Goal: Consume media (video, audio)

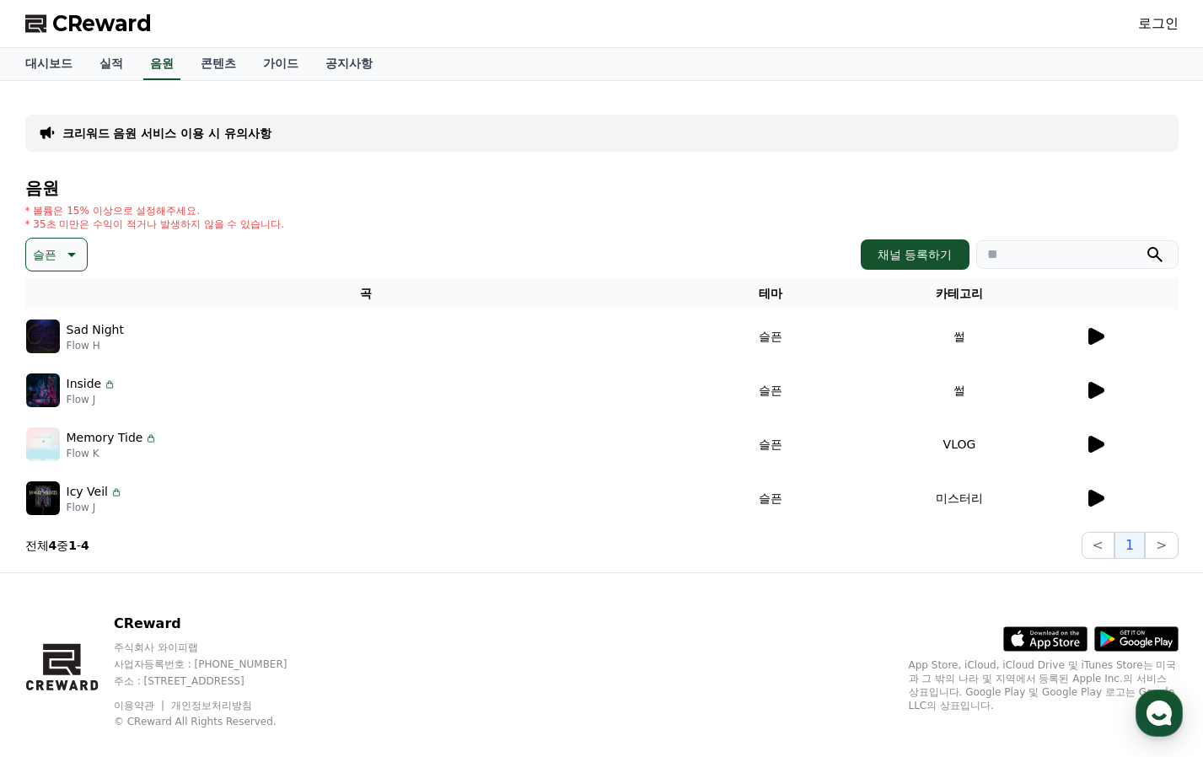
click at [80, 240] on button "슬픈" at bounding box center [56, 255] width 62 height 34
click at [67, 393] on div "전체 환상적인 호기심 어두운 밝은 통통튀는 신나는 반전 웅장한 드라마틱 즐거움 분위기있는 EDM 그루브 슬픈 잔잔한 귀여운 감동적인 긴장되는 …" at bounding box center [64, 274] width 73 height 870
click at [57, 387] on button "EDM" at bounding box center [48, 383] width 40 height 37
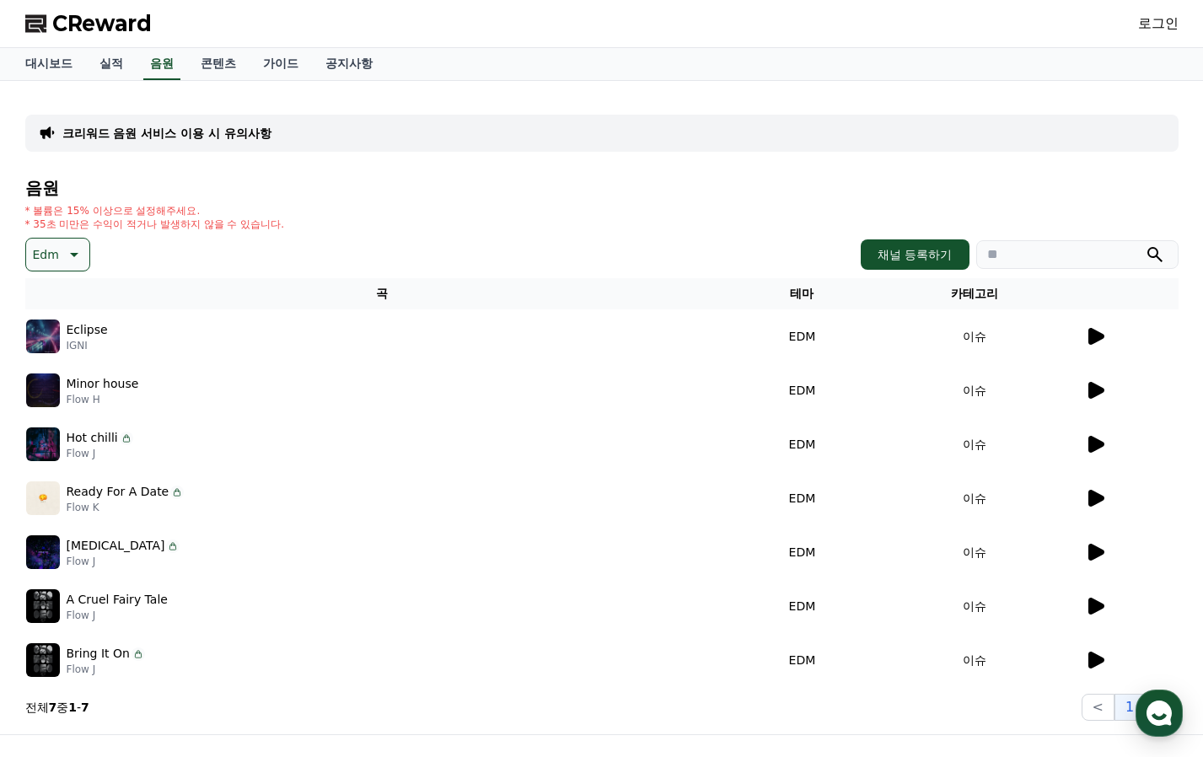
click at [1097, 430] on td at bounding box center [1131, 444] width 94 height 54
click at [1096, 442] on icon at bounding box center [1097, 444] width 16 height 17
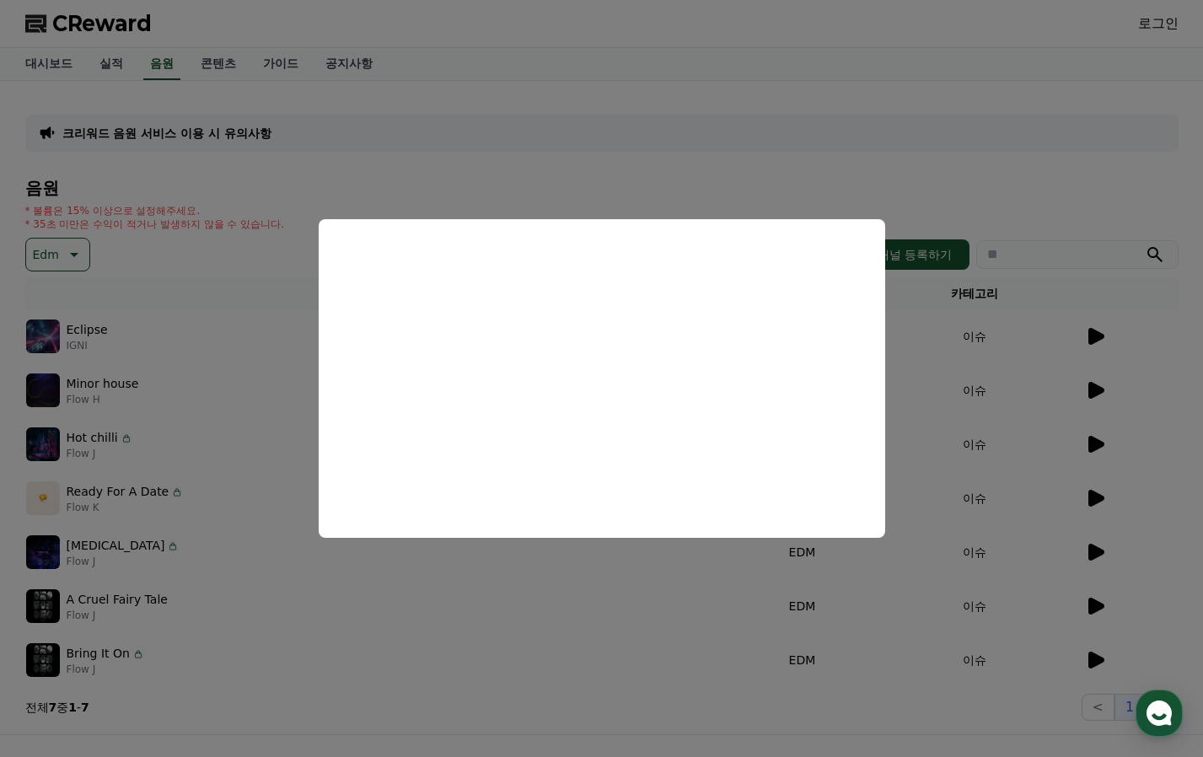
click at [1090, 542] on button "close modal" at bounding box center [601, 378] width 1203 height 757
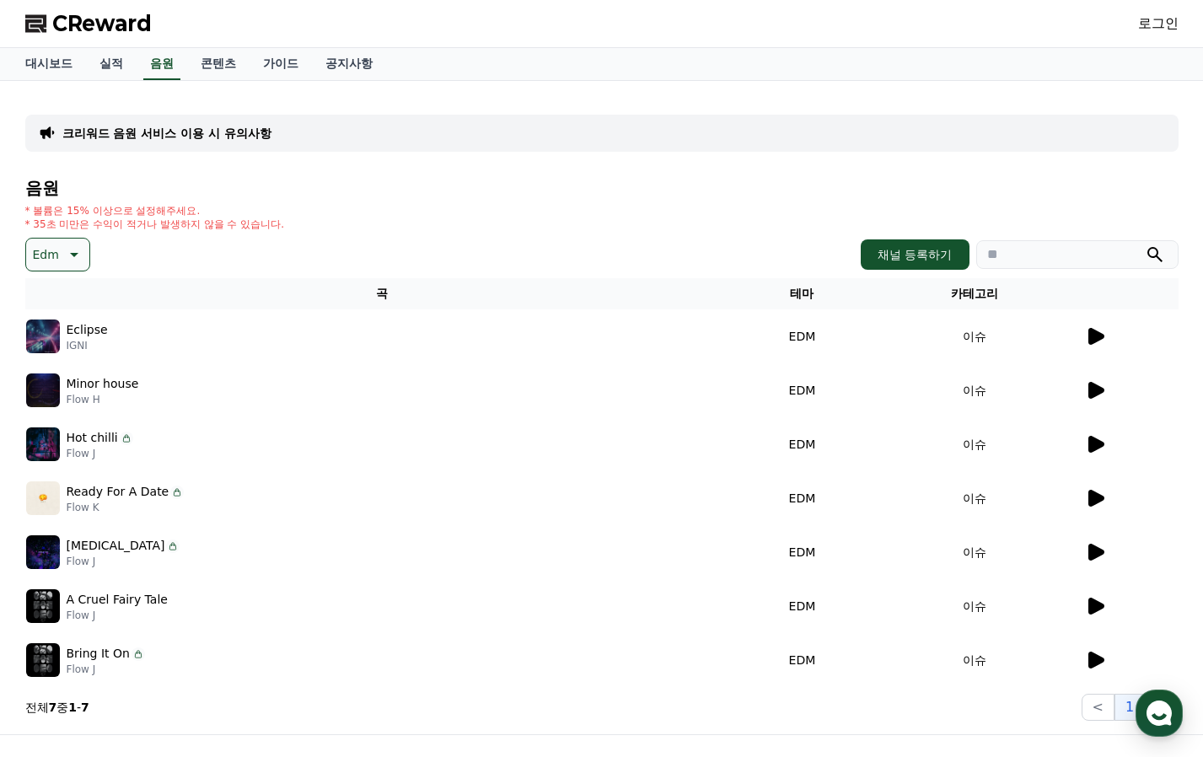
click at [1107, 540] on td at bounding box center [1131, 552] width 94 height 54
click at [1095, 546] on icon at bounding box center [1095, 552] width 20 height 20
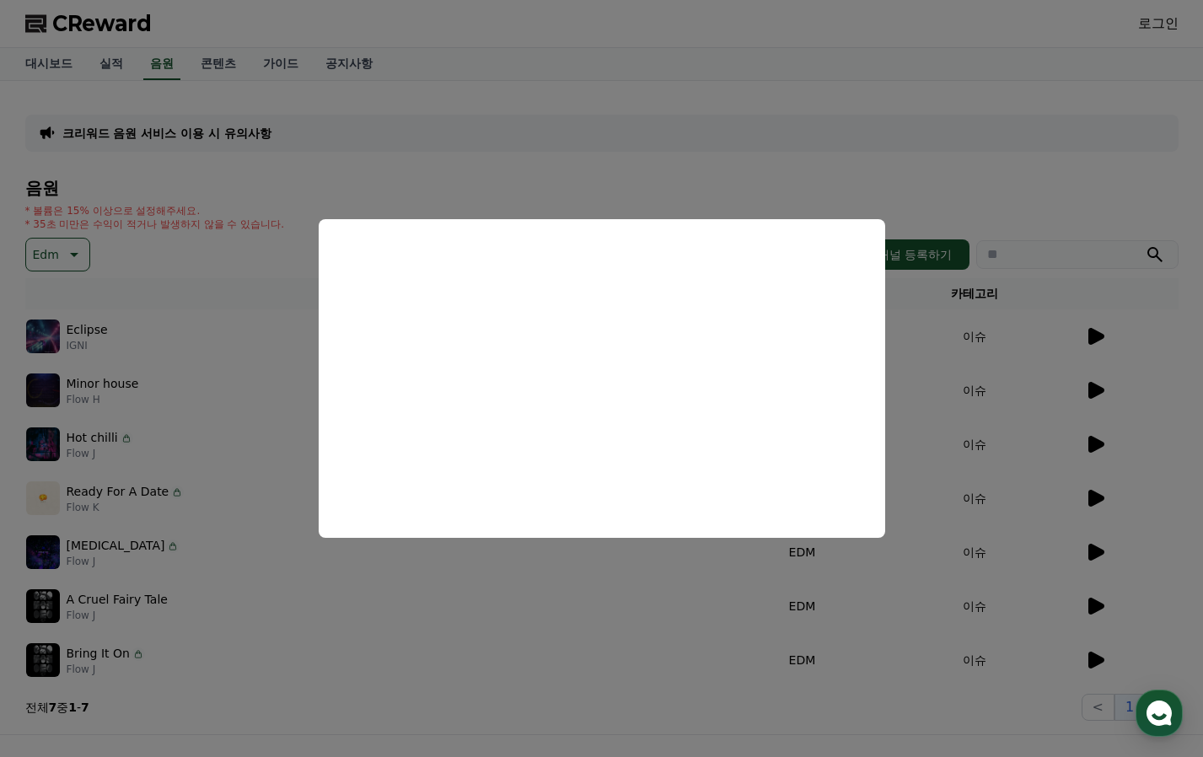
click at [1100, 605] on button "close modal" at bounding box center [601, 378] width 1203 height 757
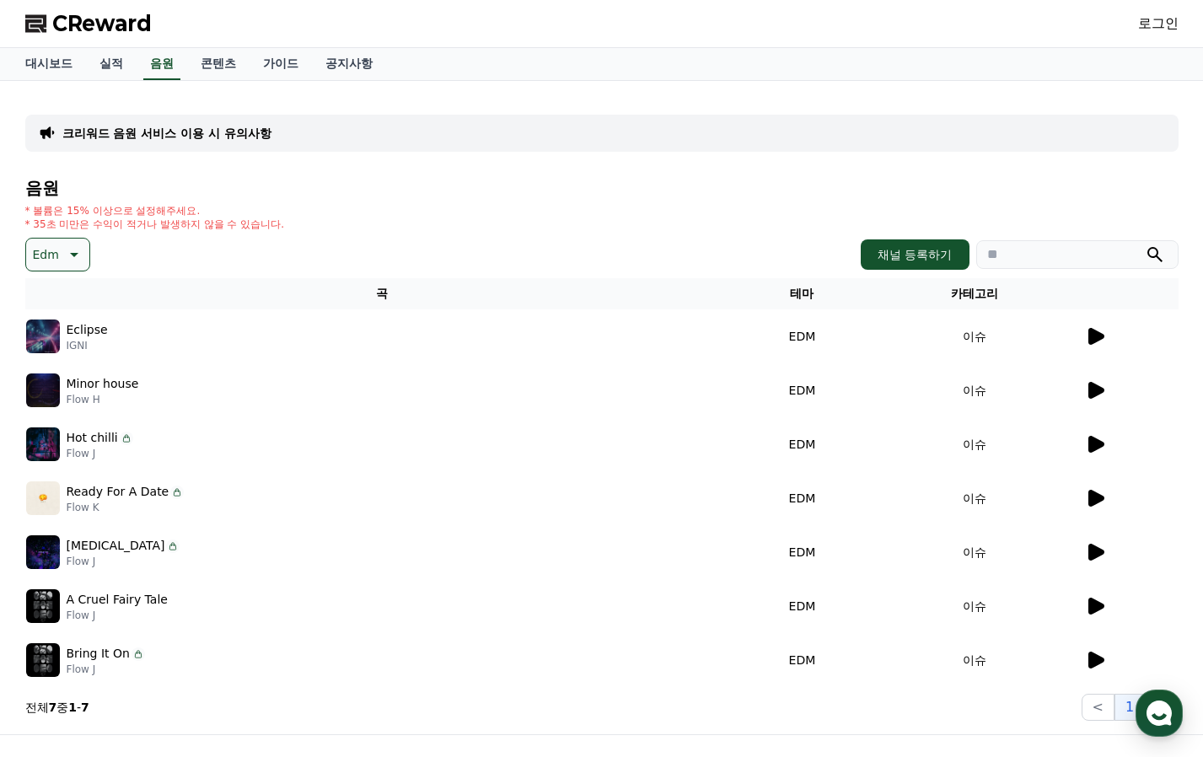
click at [1089, 606] on icon at bounding box center [1097, 606] width 16 height 17
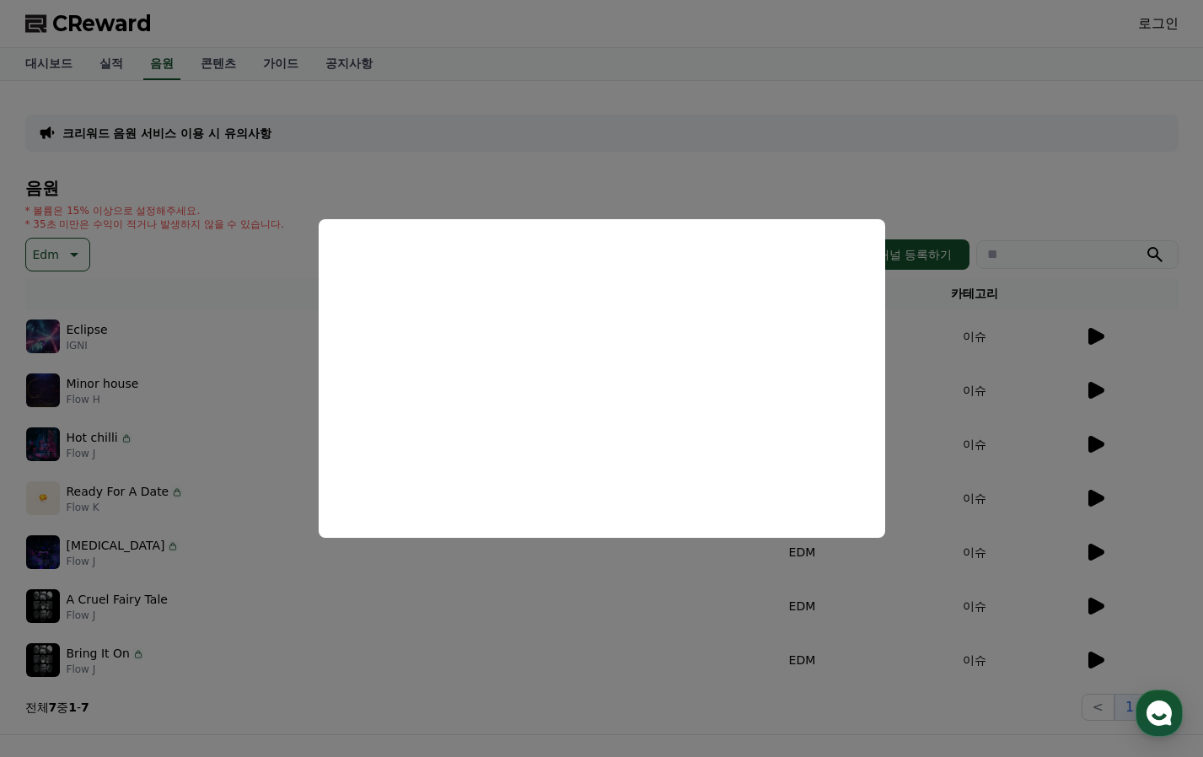
click at [1100, 651] on button "close modal" at bounding box center [601, 378] width 1203 height 757
